Goal: Information Seeking & Learning: Compare options

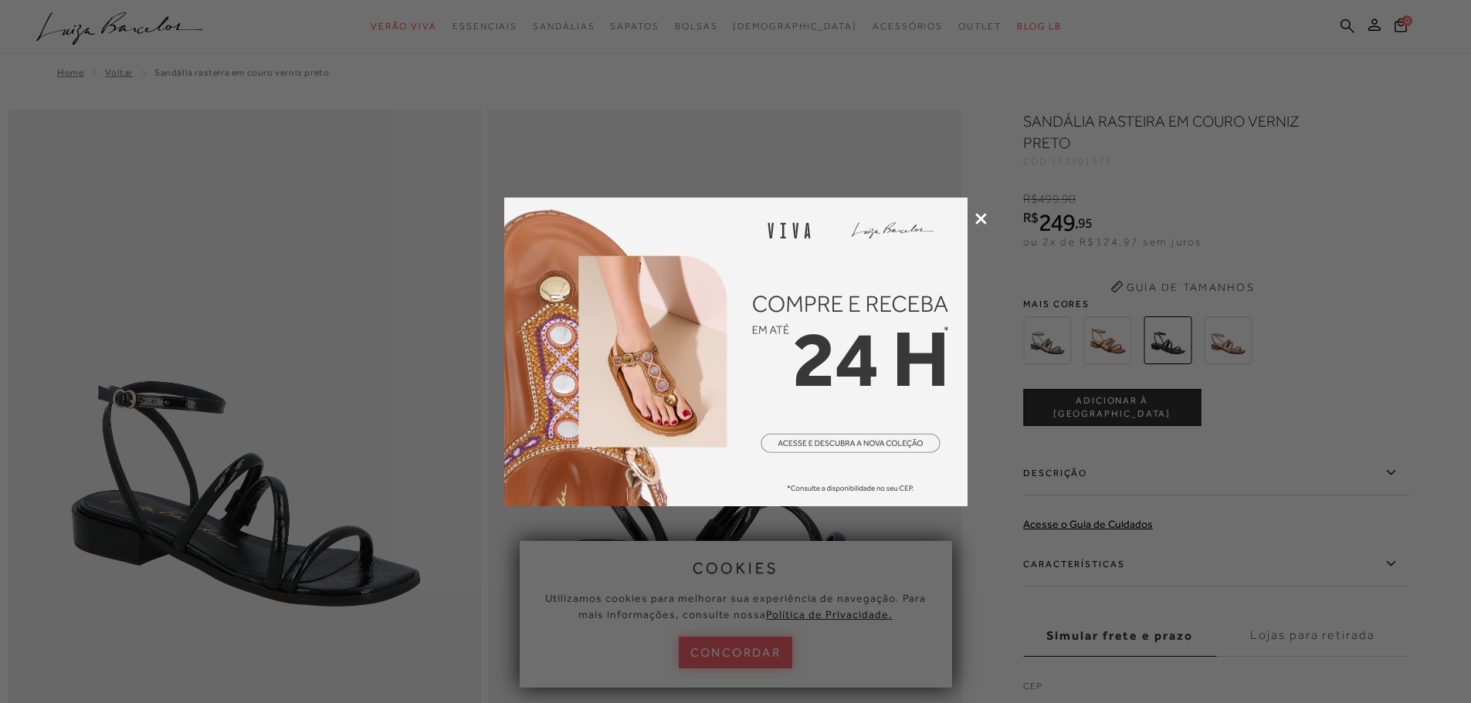
click at [984, 220] on icon at bounding box center [981, 219] width 12 height 12
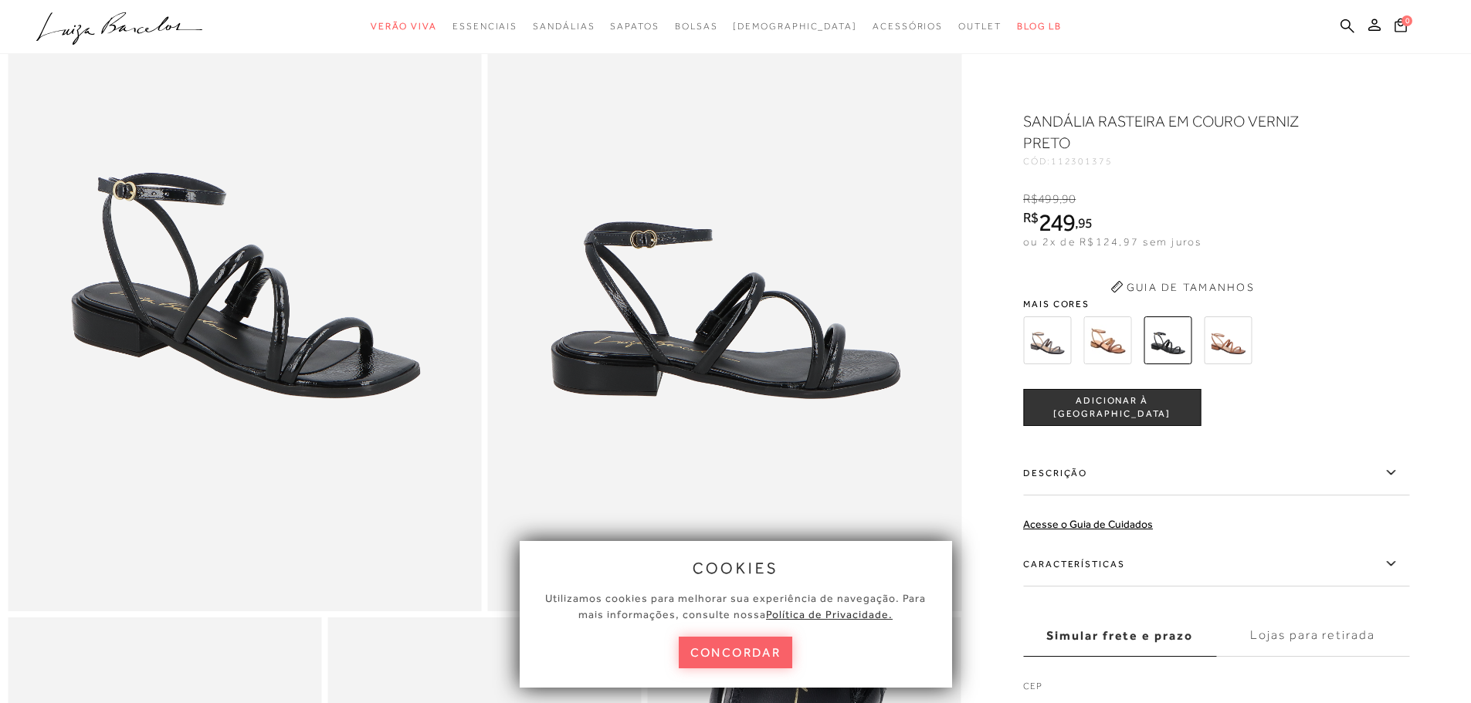
scroll to position [232, 0]
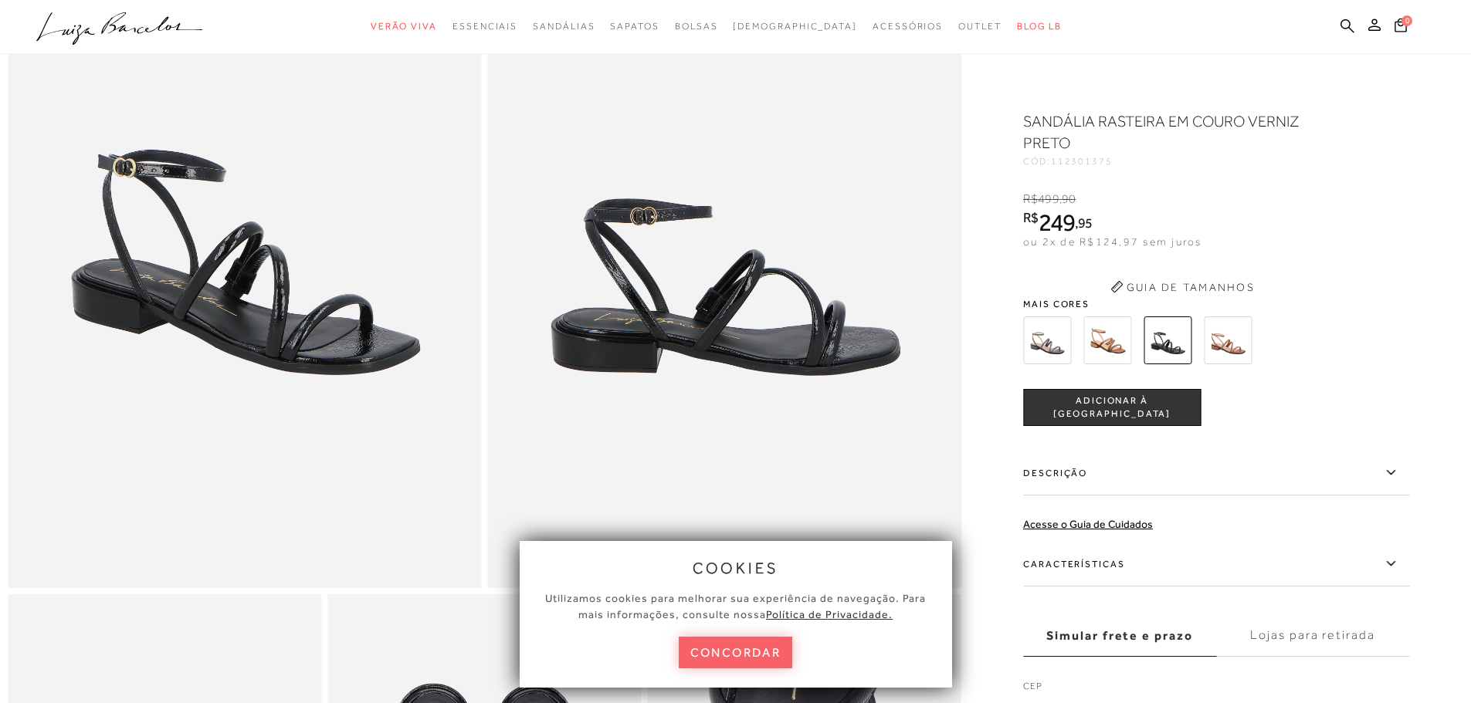
click at [1060, 337] on img at bounding box center [1047, 341] width 48 height 48
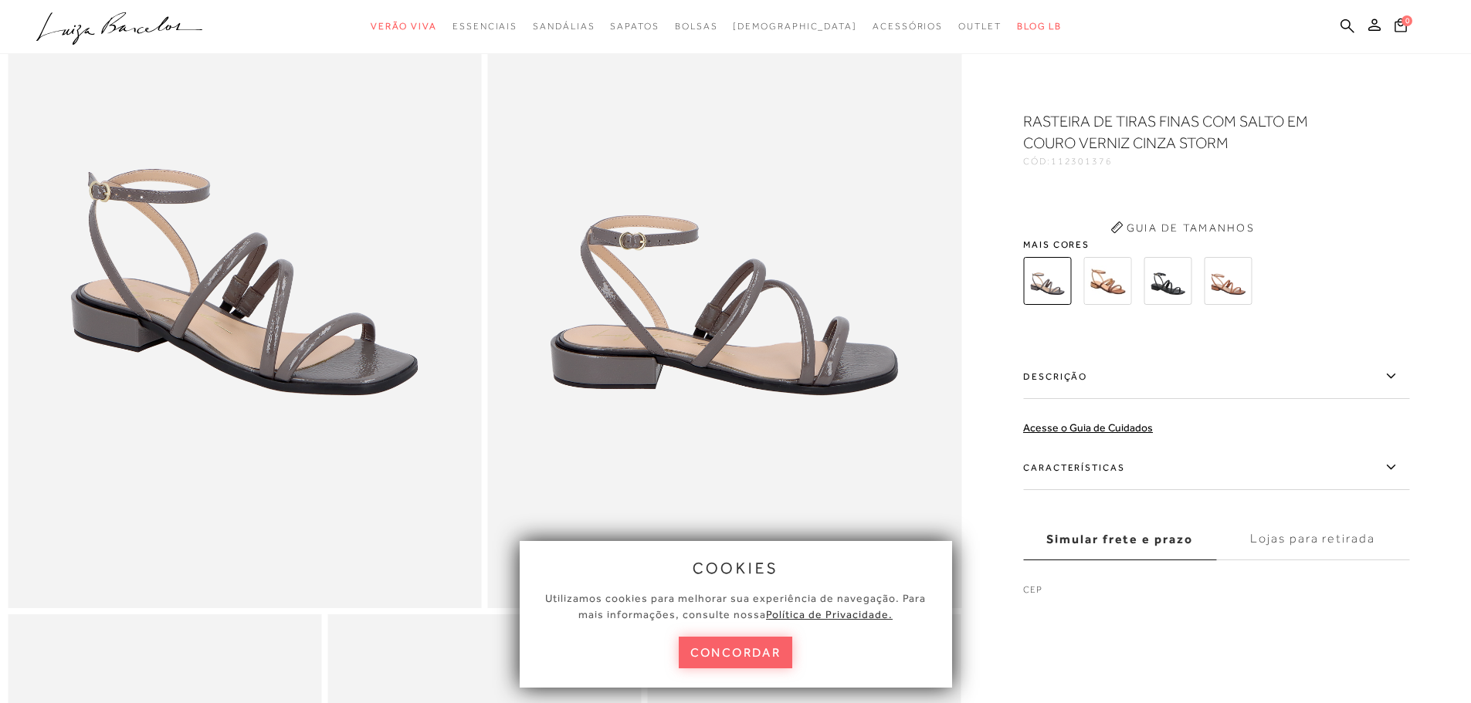
scroll to position [174, 0]
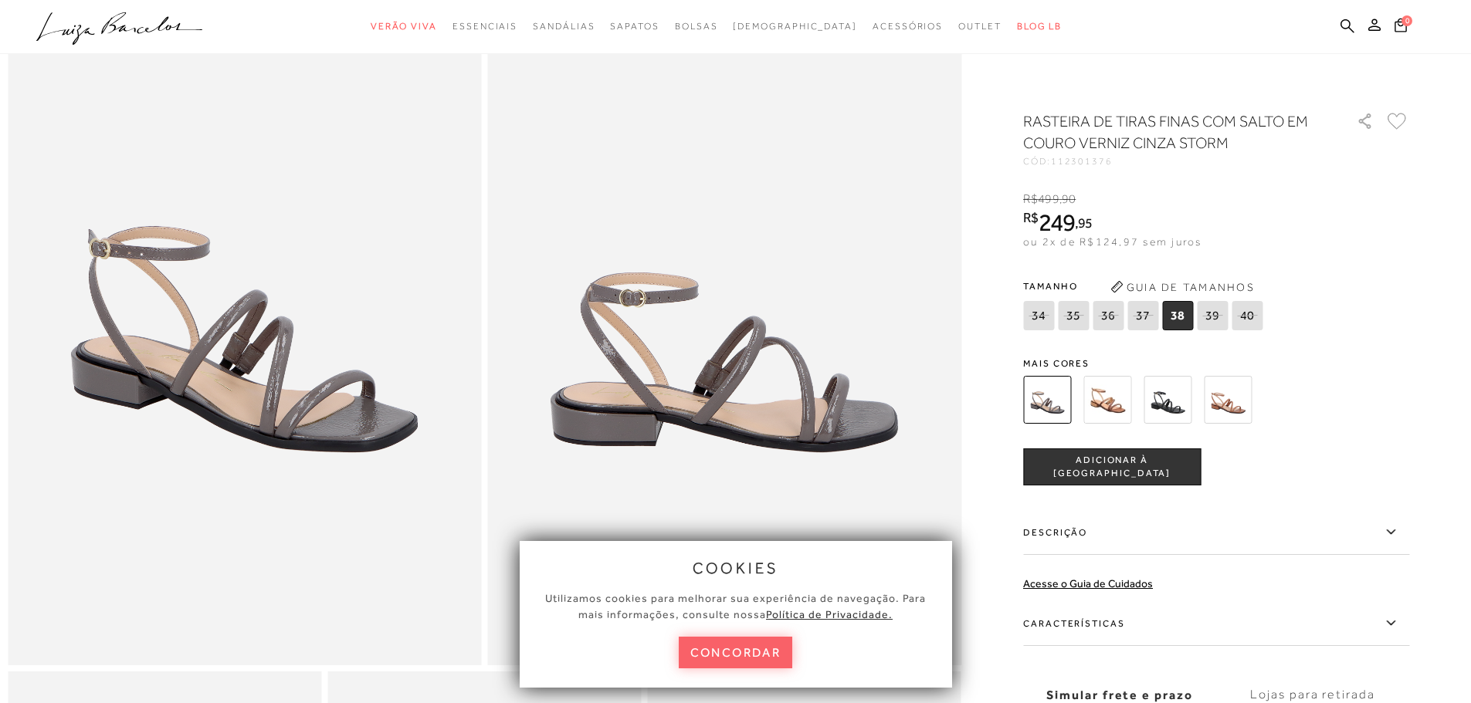
click at [1117, 398] on img at bounding box center [1107, 400] width 48 height 48
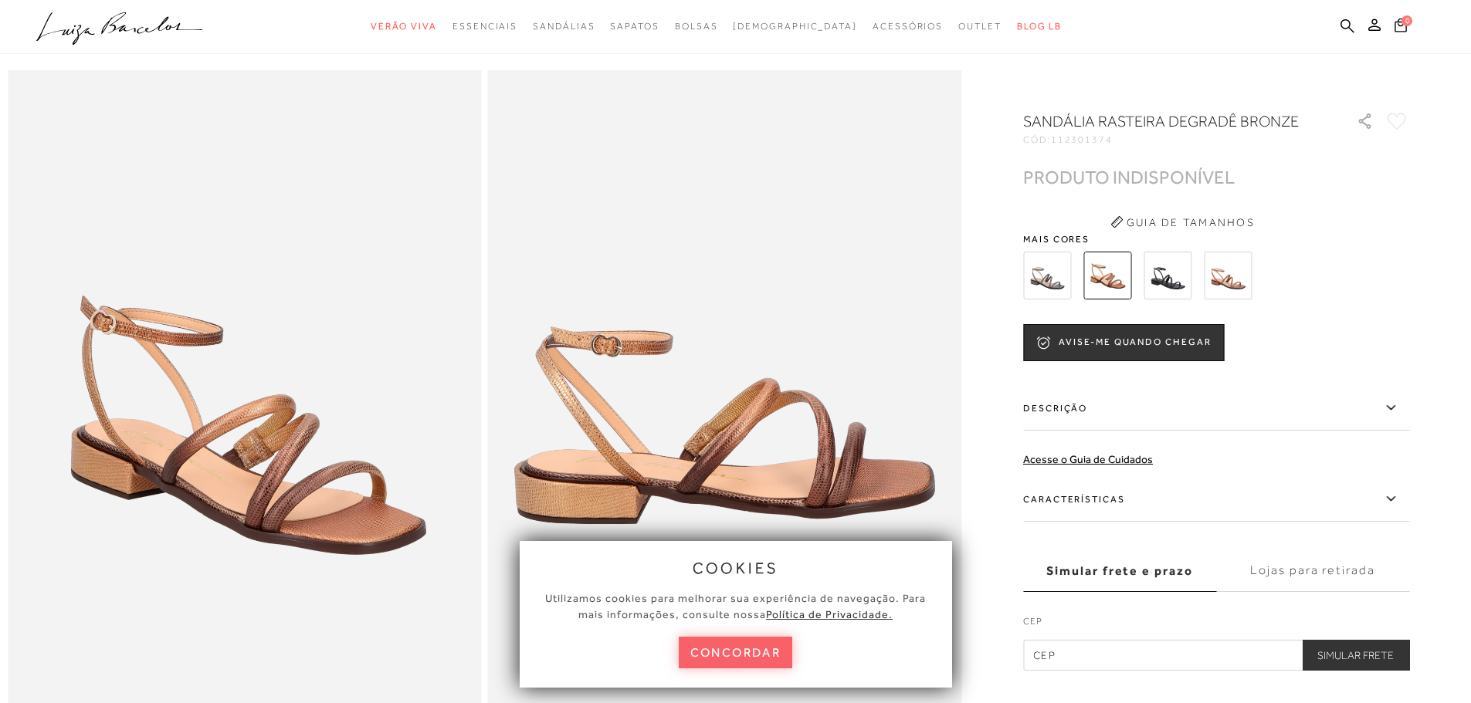
scroll to position [77, 0]
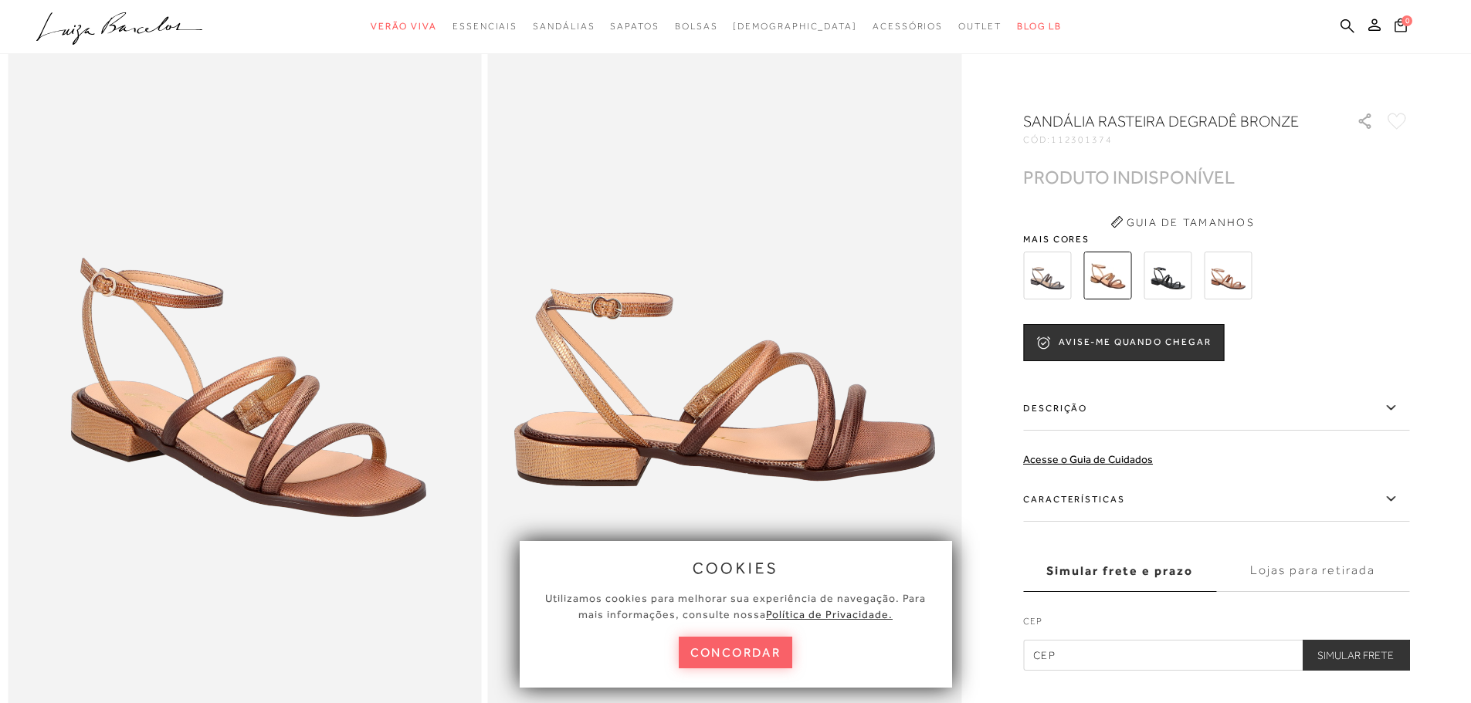
click at [1227, 276] on img at bounding box center [1228, 276] width 48 height 48
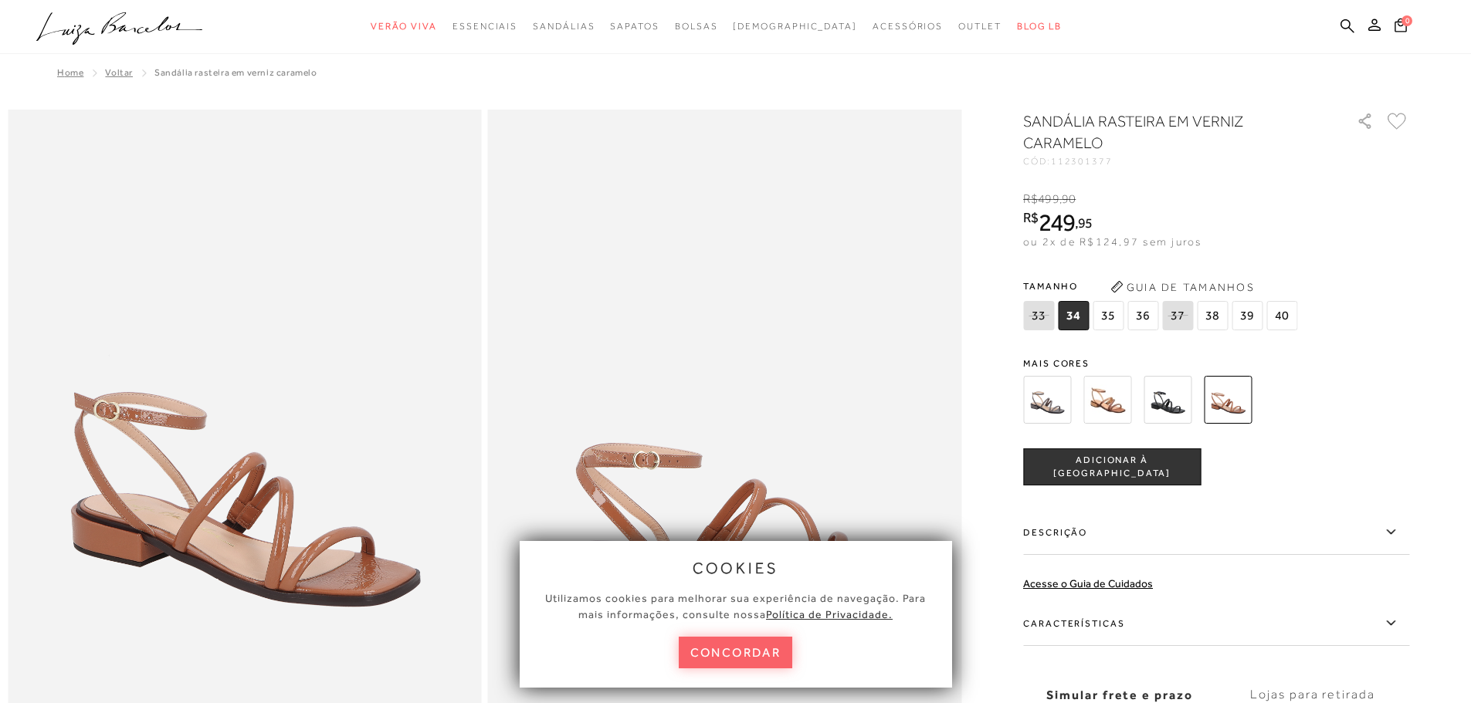
click at [1173, 403] on img at bounding box center [1168, 400] width 48 height 48
